Goal: Transaction & Acquisition: Purchase product/service

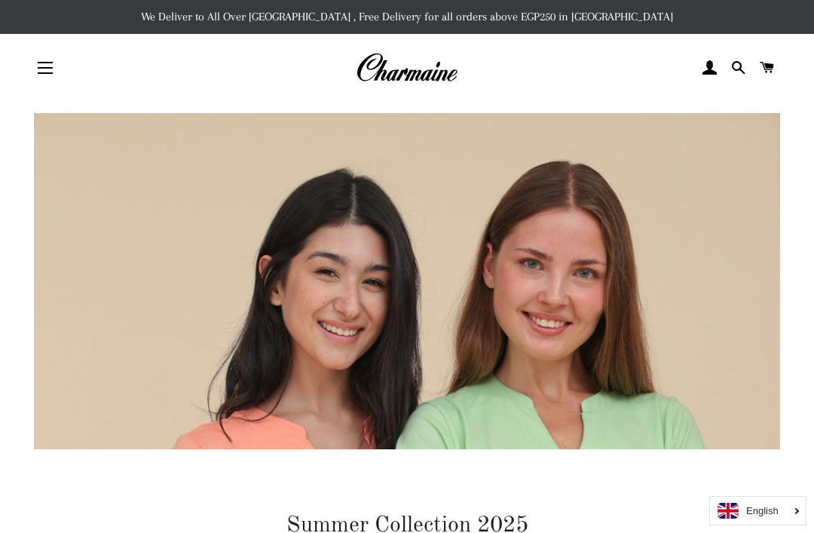
click at [395, 59] on img at bounding box center [407, 67] width 102 height 33
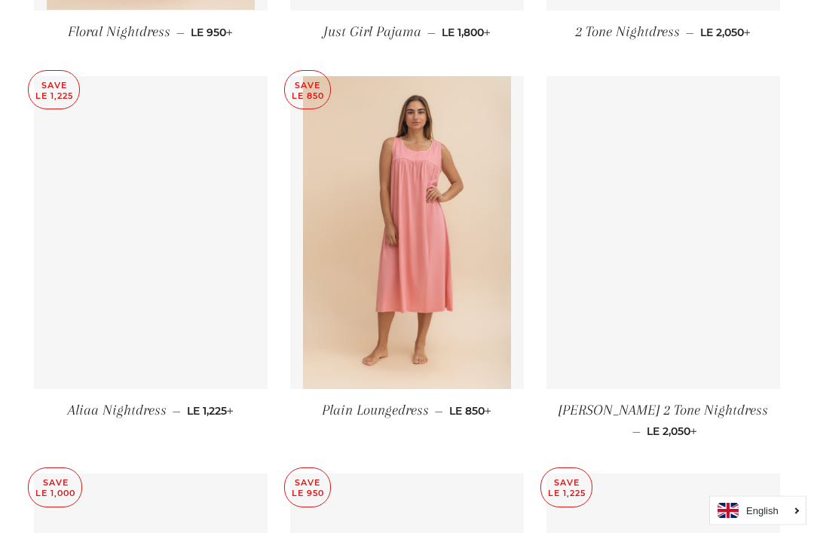
scroll to position [4060, 0]
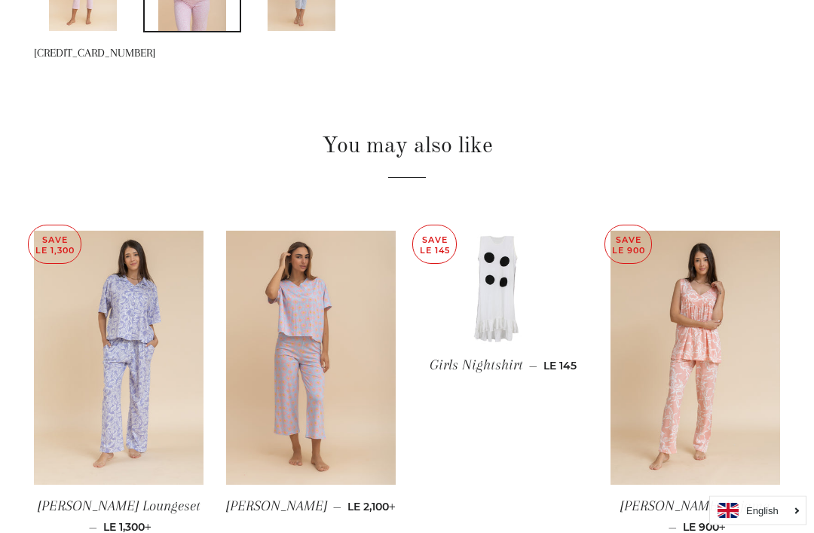
scroll to position [1116, 0]
click at [268, 453] on img at bounding box center [310, 357] width 169 height 255
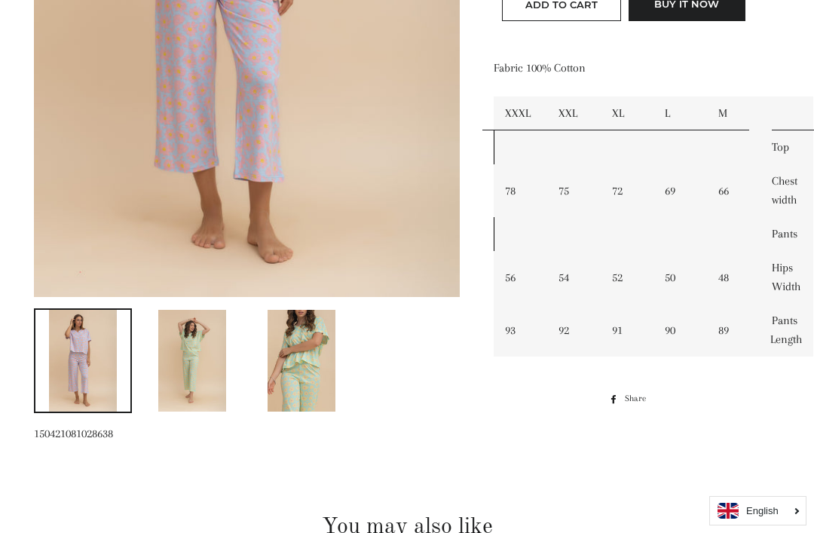
scroll to position [517, 0]
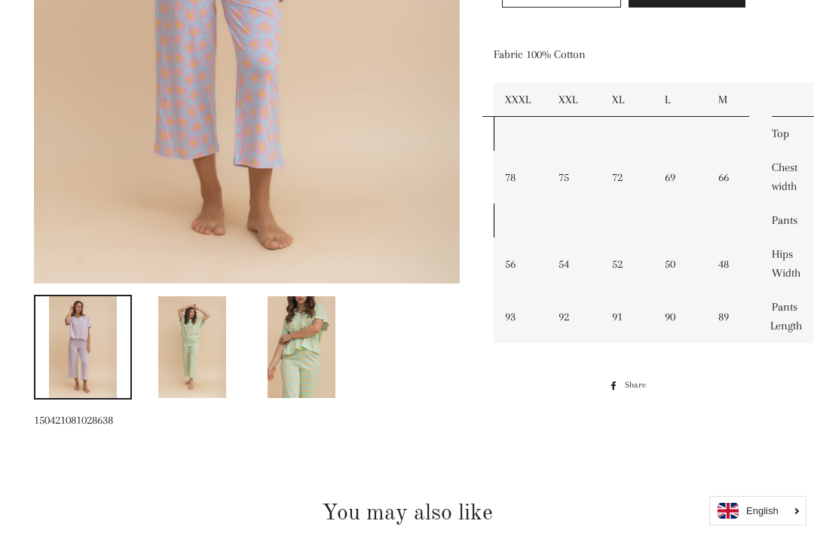
click at [322, 363] on img at bounding box center [301, 347] width 68 height 102
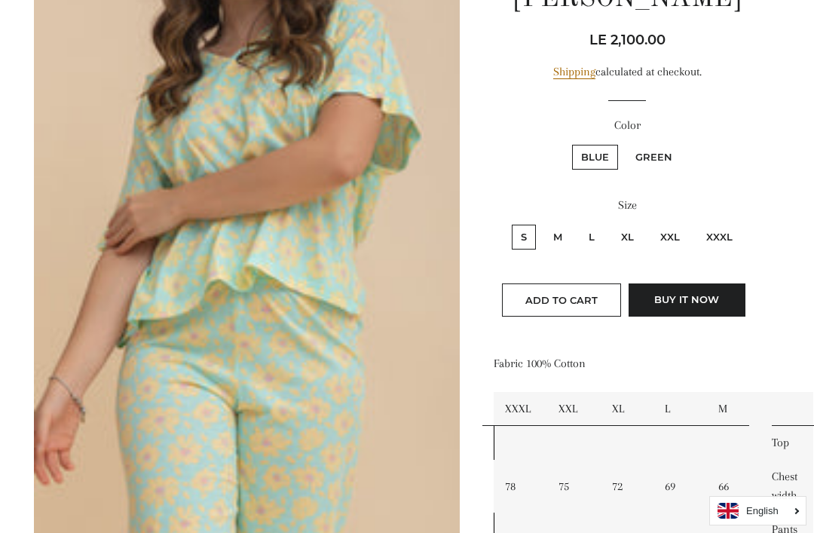
scroll to position [207, 0]
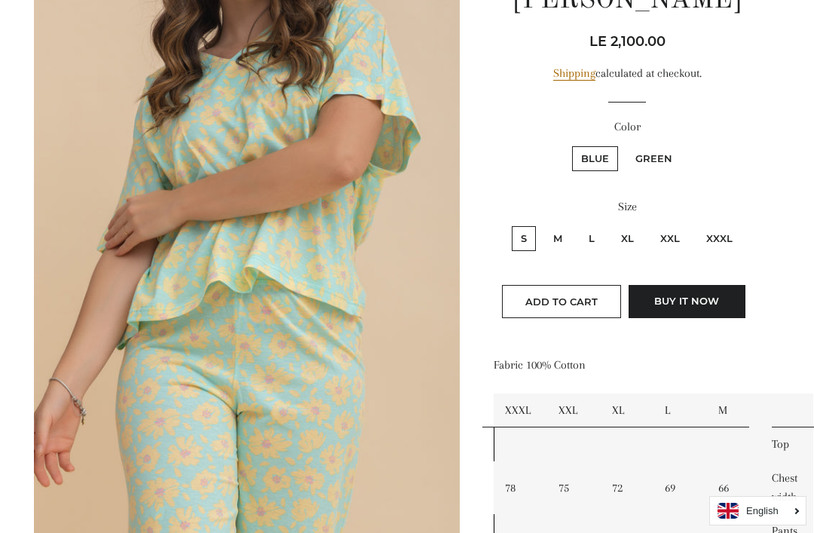
click at [653, 159] on label "Green" at bounding box center [653, 158] width 55 height 25
click at [624, 145] on input "Green" at bounding box center [624, 144] width 1 height 1
radio input "true"
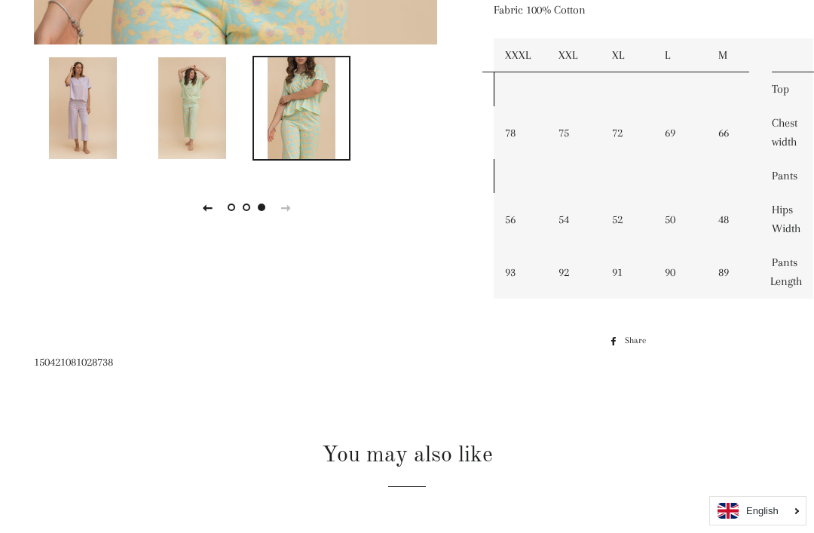
scroll to position [478, 0]
